Goal: Task Accomplishment & Management: Use online tool/utility

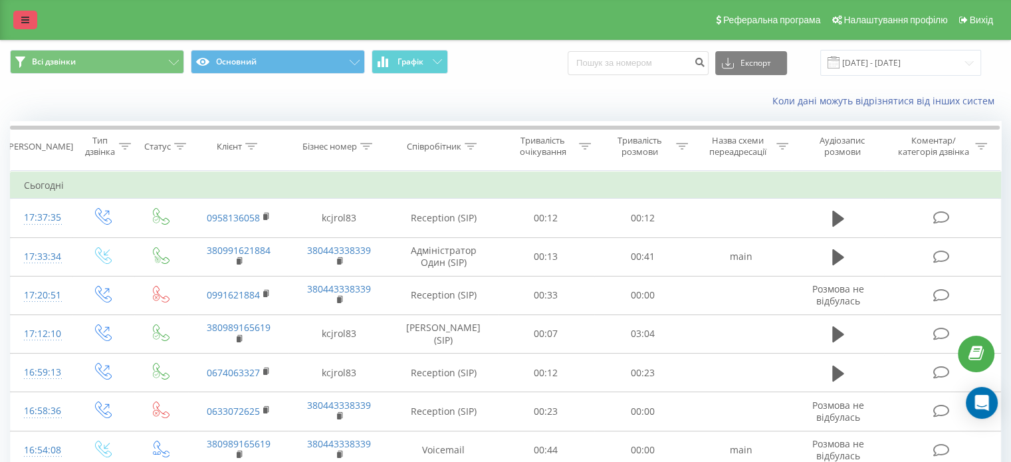
drag, startPoint x: 18, startPoint y: 31, endPoint x: 29, endPoint y: 21, distance: 14.6
click at [18, 31] on div "Реферальна програма Налаштування профілю Вихід" at bounding box center [505, 20] width 1011 height 40
click at [30, 14] on link at bounding box center [25, 20] width 24 height 19
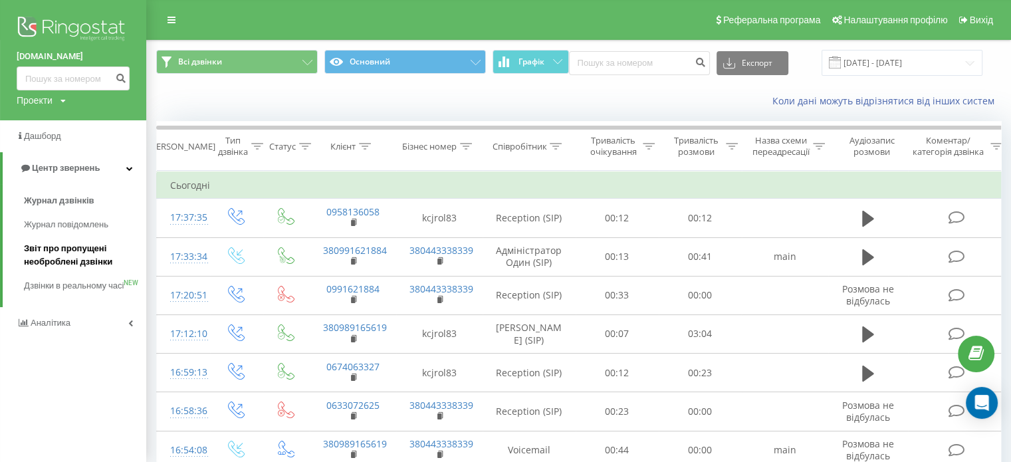
click at [45, 244] on span "Звіт про пропущені необроблені дзвінки" at bounding box center [82, 255] width 116 height 27
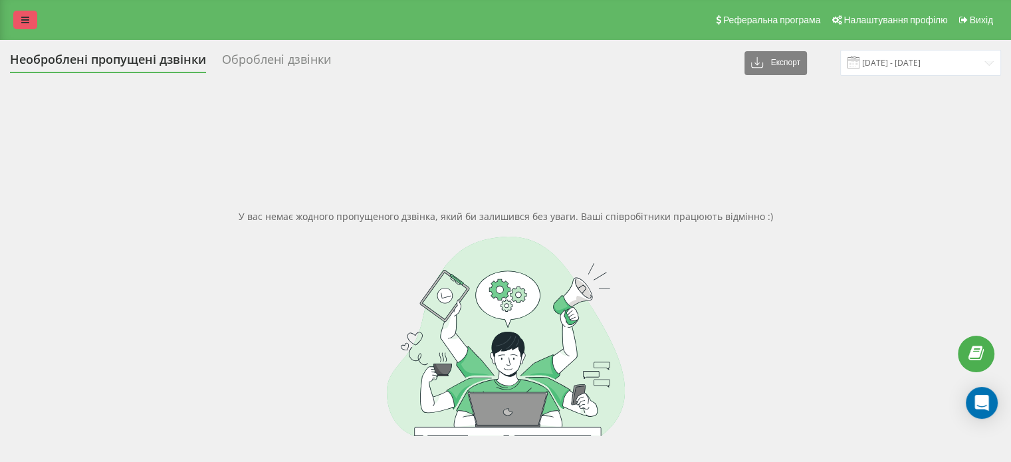
click at [32, 23] on link at bounding box center [25, 20] width 24 height 19
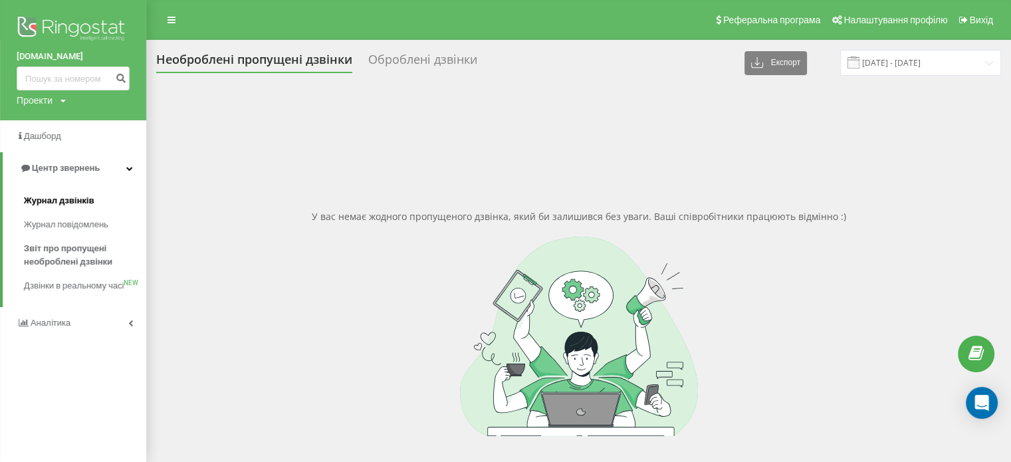
click at [72, 201] on span "Журнал дзвінків" at bounding box center [59, 200] width 70 height 13
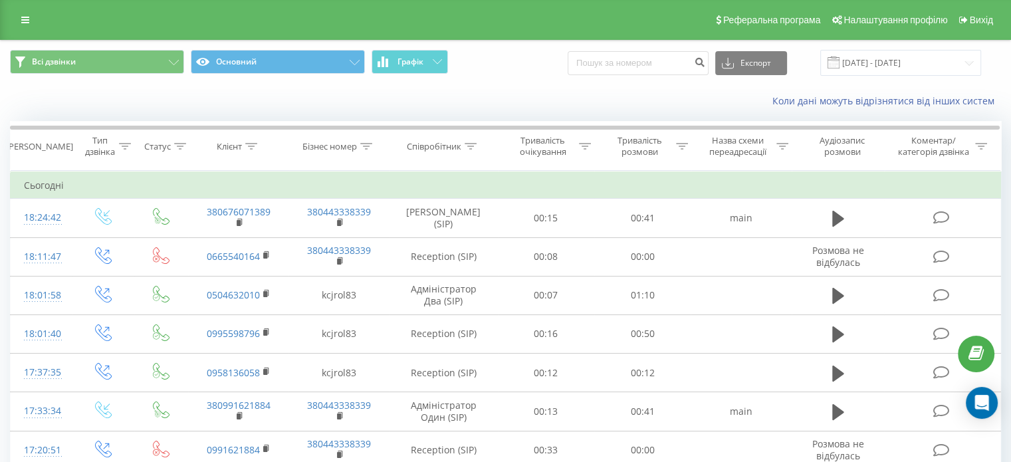
click at [99, 106] on div "Коли дані можуть відрізнятися вiд інших систем" at bounding box center [505, 101] width 1009 height 32
click at [21, 21] on icon at bounding box center [25, 19] width 8 height 9
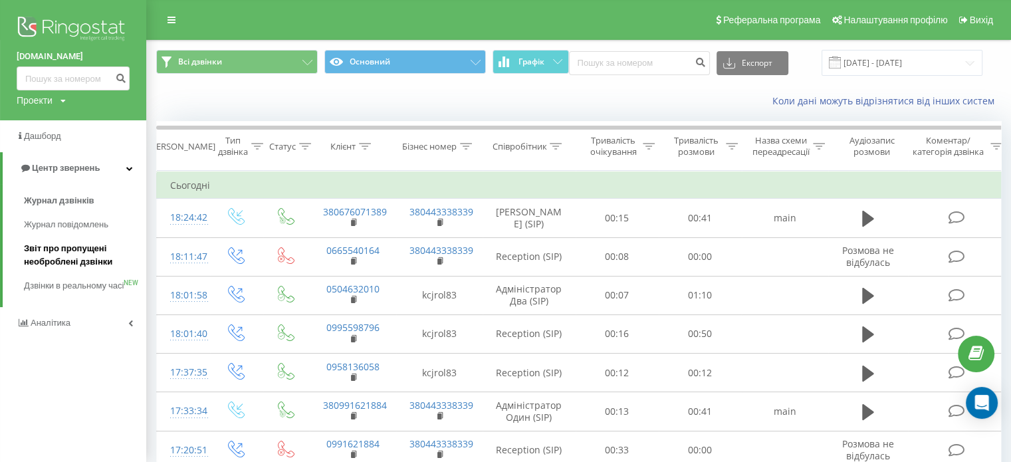
click at [74, 247] on span "Звіт про пропущені необроблені дзвінки" at bounding box center [82, 255] width 116 height 27
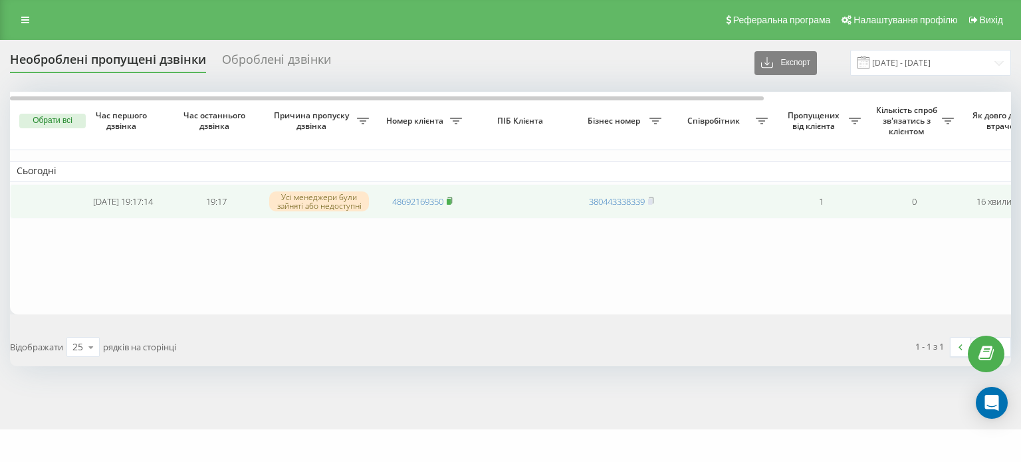
click at [448, 201] on rect at bounding box center [448, 202] width 4 height 6
click at [213, 191] on td "19:17" at bounding box center [215, 201] width 93 height 35
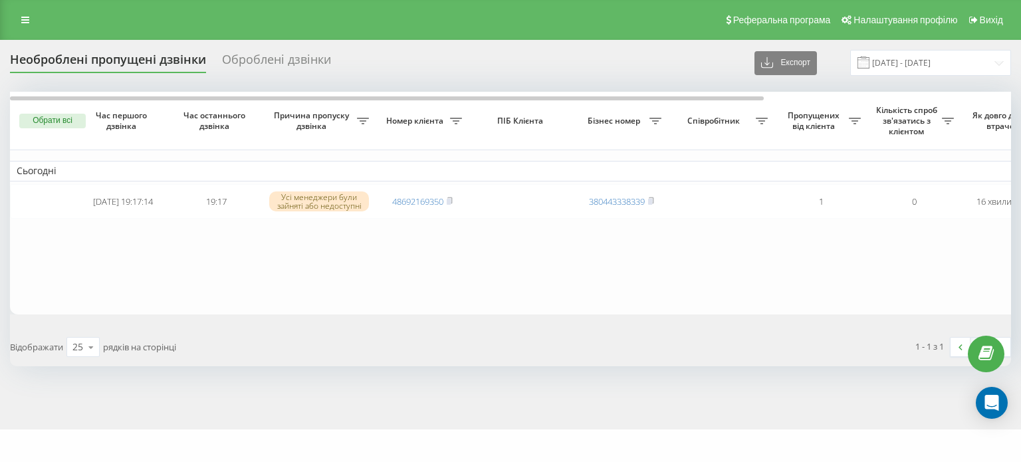
click at [375, 254] on table "Сьогодні 2025-08-19 19:17:14 19:17 Усі менеджери були зайняті або недоступні 48…" at bounding box center [674, 203] width 1329 height 223
click at [452, 255] on table "Сьогодні 2025-08-19 19:17:14 19:17 Усі менеджери були зайняті або недоступні 48…" at bounding box center [674, 203] width 1329 height 223
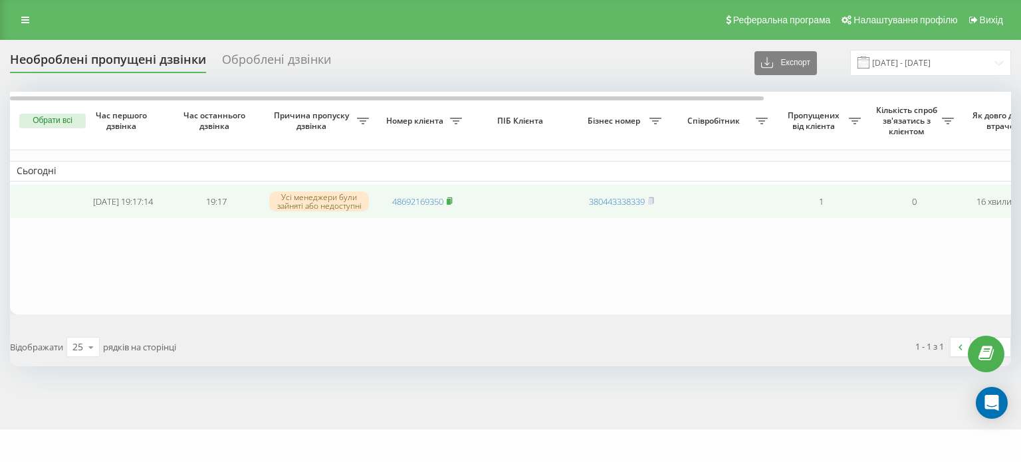
click at [452, 199] on icon at bounding box center [449, 201] width 6 height 8
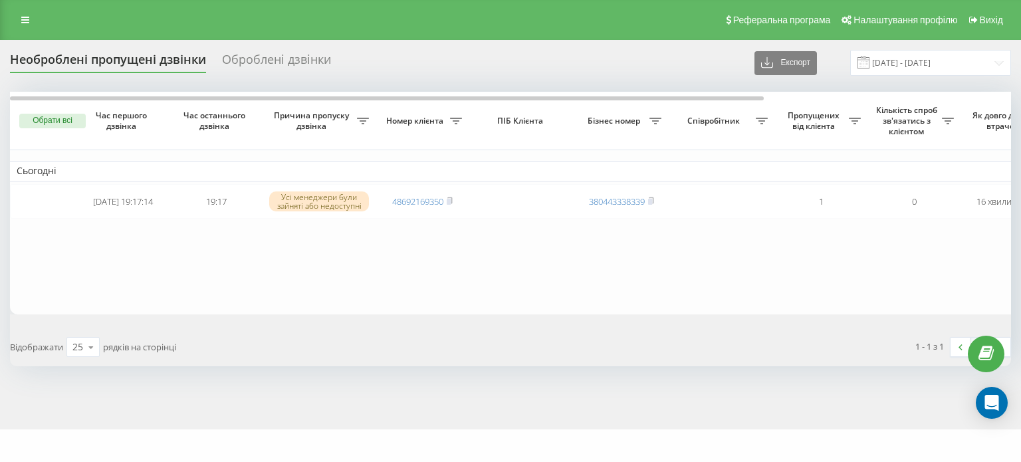
click at [49, 114] on button "Обрати всі" at bounding box center [52, 121] width 66 height 15
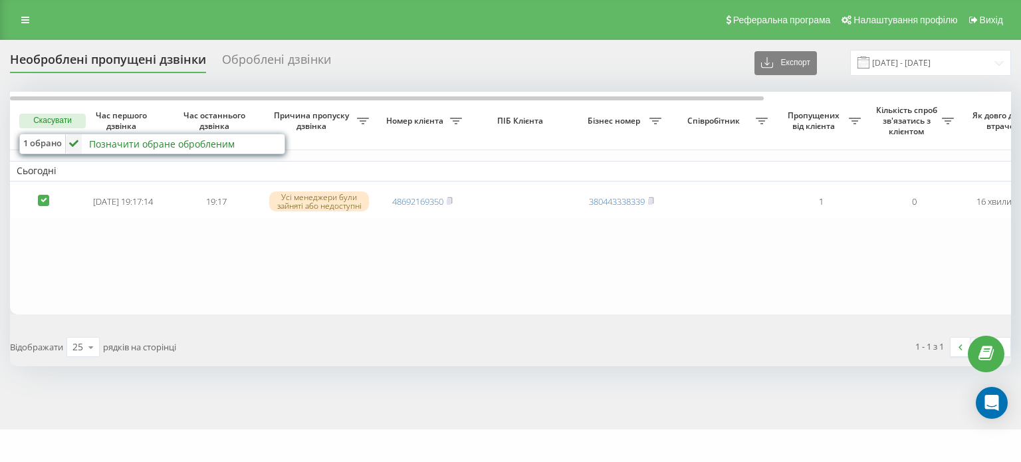
click at [159, 148] on div "Позначити обране обробленим" at bounding box center [162, 144] width 146 height 13
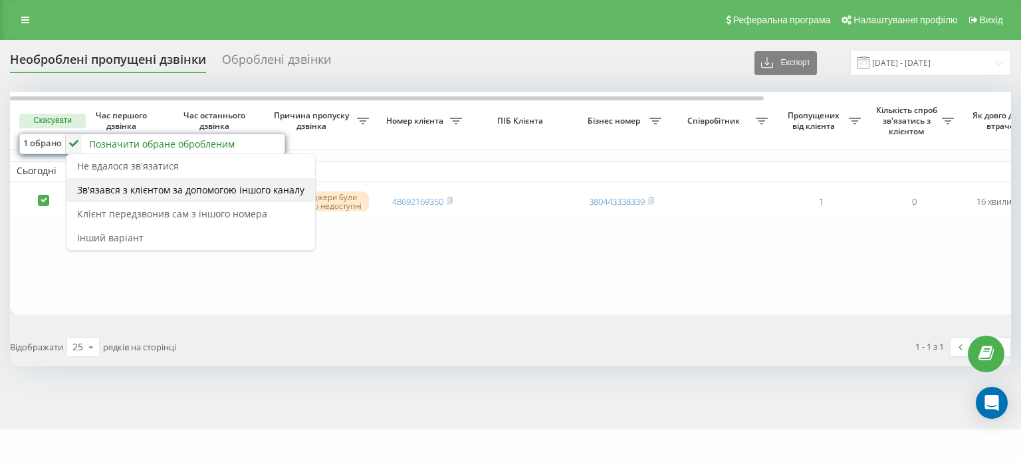
click at [193, 182] on div "Зв'язався з клієнтом за допомогою іншого каналу" at bounding box center [190, 190] width 248 height 24
